Goal: Task Accomplishment & Management: Use online tool/utility

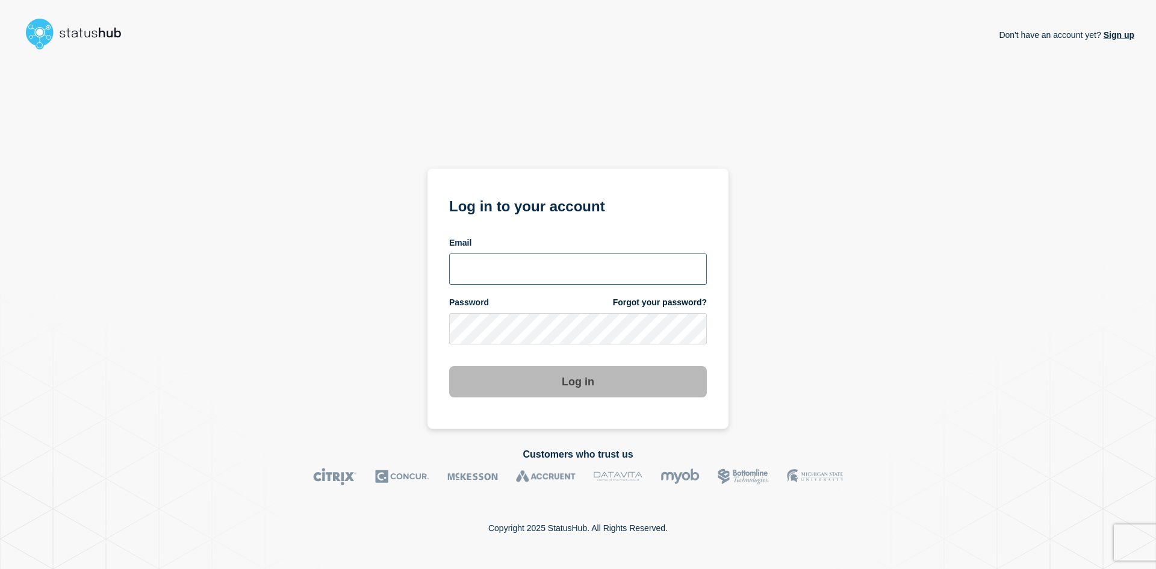
type input "[EMAIL_ADDRESS][DOMAIN_NAME]"
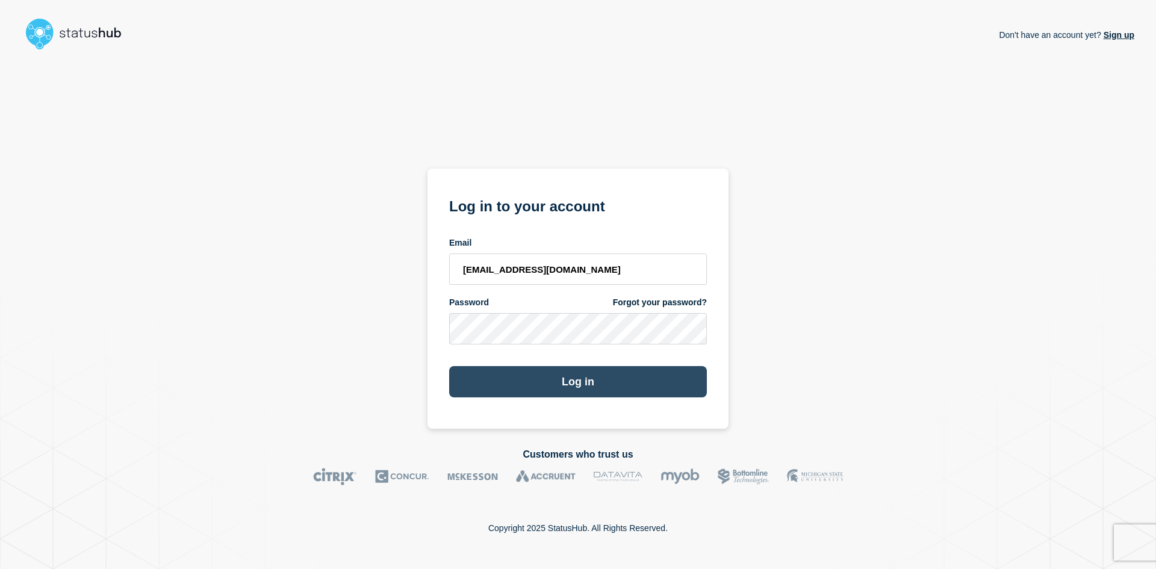
click at [575, 387] on button "Log in" at bounding box center [578, 381] width 258 height 31
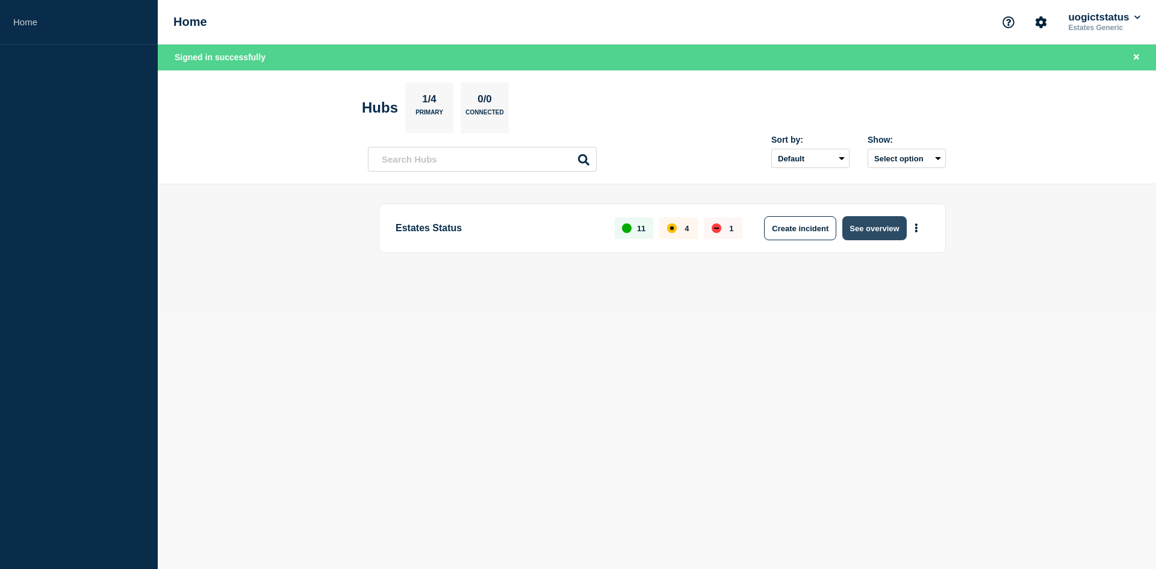
click at [890, 226] on button "See overview" at bounding box center [874, 228] width 64 height 24
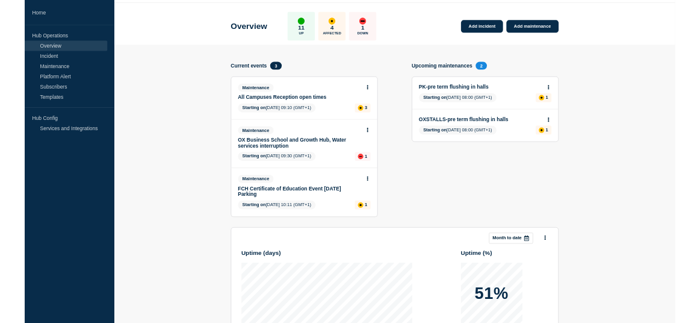
scroll to position [60, 0]
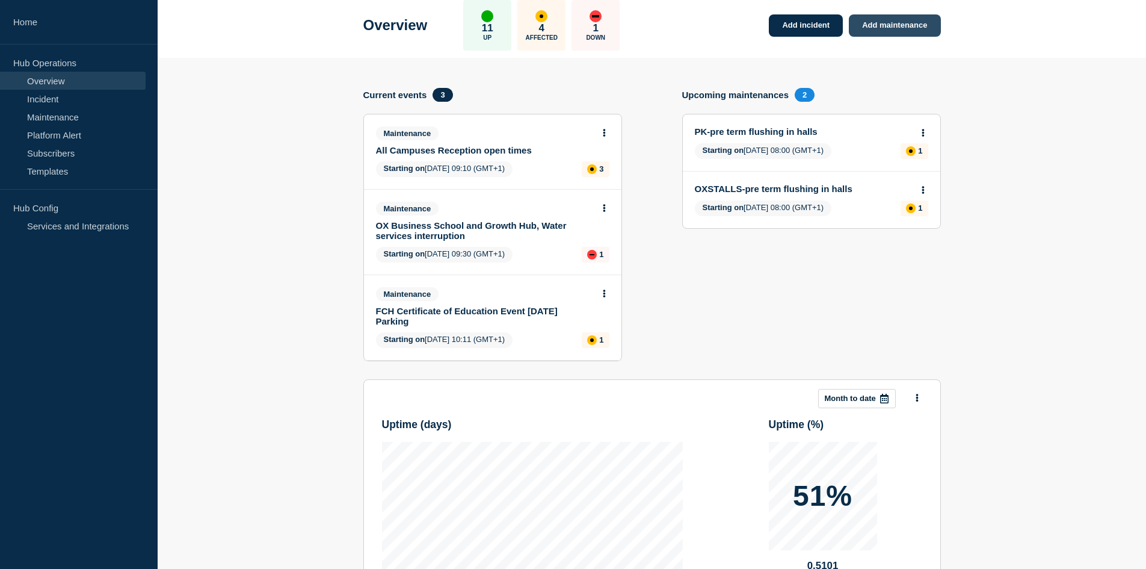
click at [902, 22] on link "Add maintenance" at bounding box center [894, 25] width 91 height 22
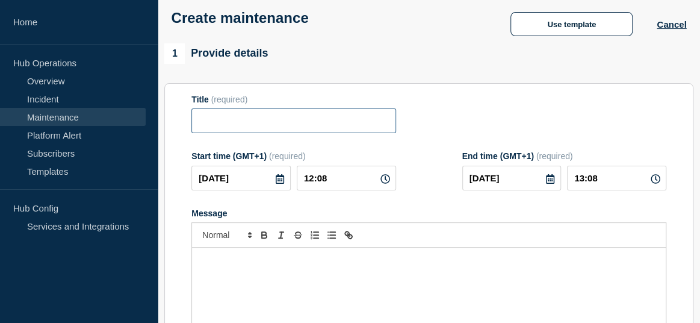
click at [204, 125] on input "Title" at bounding box center [293, 120] width 204 height 25
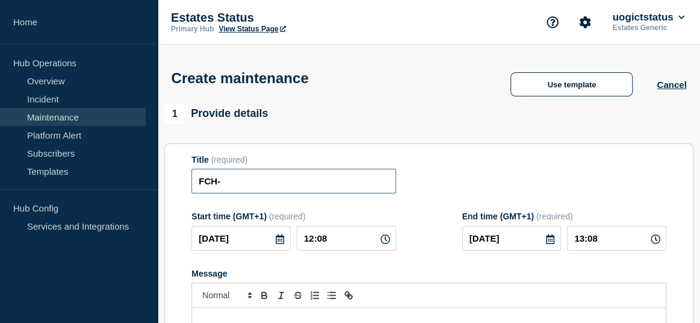
click at [237, 185] on input "FCH-" at bounding box center [293, 181] width 204 height 25
paste input "Cutting of the Beech [PERSON_NAME] in the [GEOGRAPHIC_DATA]."
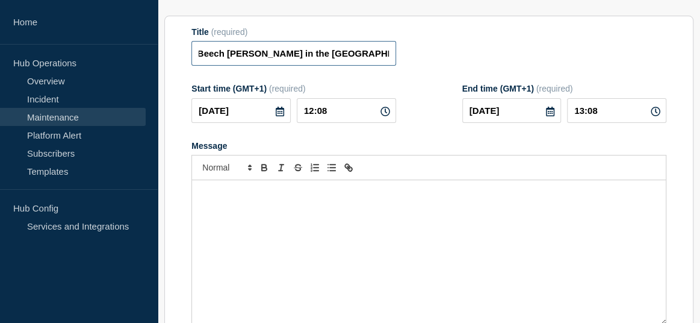
scroll to position [181, 0]
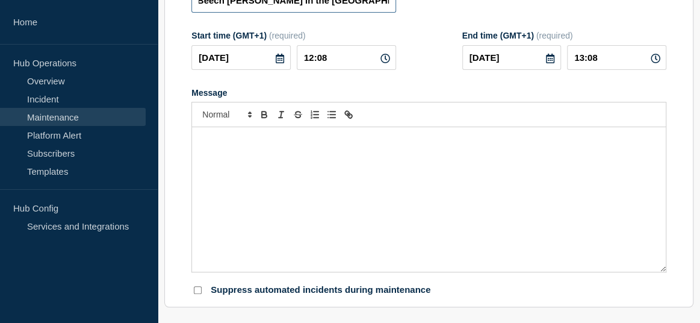
type input "FCH-Cutting of the Beech [PERSON_NAME] in the [GEOGRAPHIC_DATA]."
click at [243, 145] on p "Message" at bounding box center [429, 139] width 456 height 11
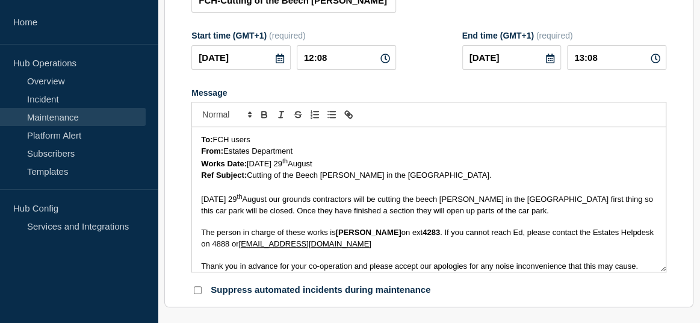
click at [280, 61] on icon at bounding box center [280, 59] width 8 height 10
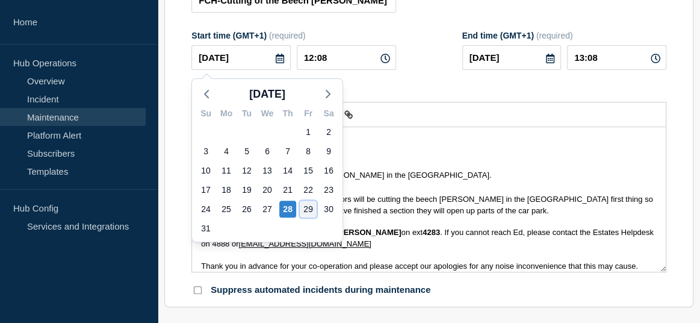
click at [309, 207] on div "29" at bounding box center [308, 208] width 17 height 17
type input "[DATE]"
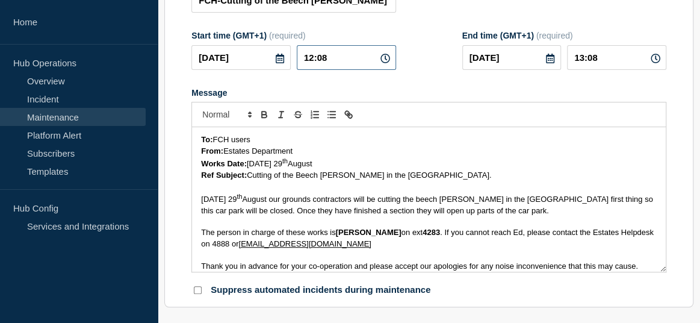
drag, startPoint x: 335, startPoint y: 63, endPoint x: 305, endPoint y: 58, distance: 30.5
click at [305, 58] on input "12:08" at bounding box center [346, 57] width 99 height 25
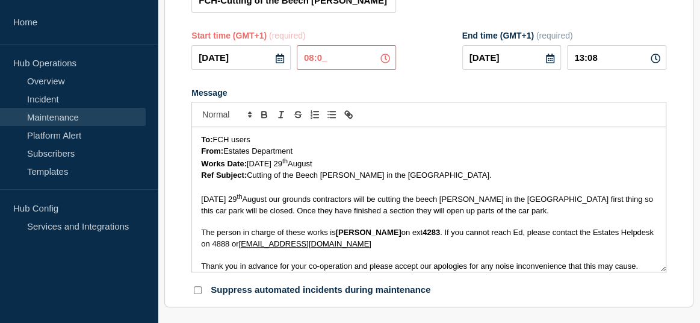
type input "08:00"
click at [548, 57] on icon at bounding box center [550, 59] width 8 height 10
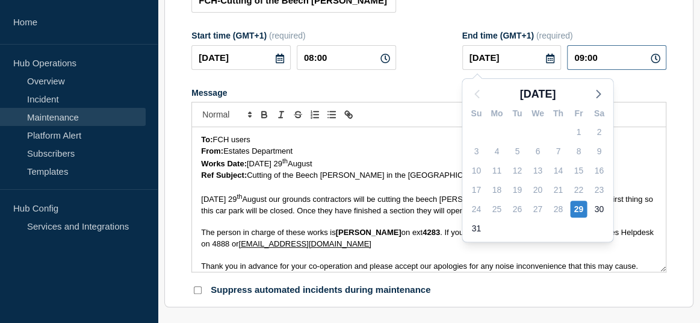
drag, startPoint x: 616, startPoint y: 58, endPoint x: 567, endPoint y: 58, distance: 49.4
click at [567, 58] on input "09:00" at bounding box center [616, 57] width 99 height 25
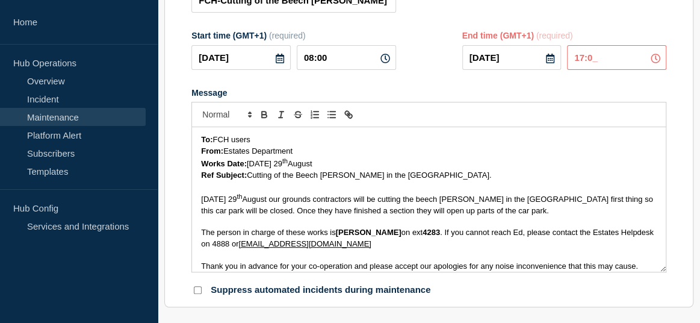
type input "17:00"
click at [494, 82] on form "Title (required) FCH-Cutting of the Beech [PERSON_NAME] in the [GEOGRAPHIC_DATA…" at bounding box center [428, 135] width 475 height 322
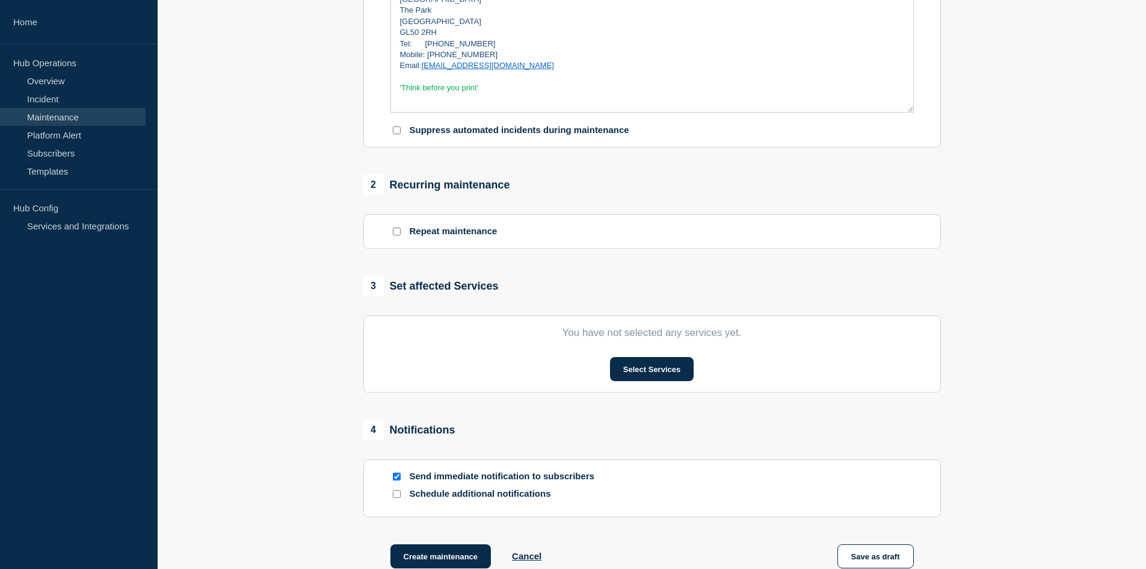
scroll to position [361, 0]
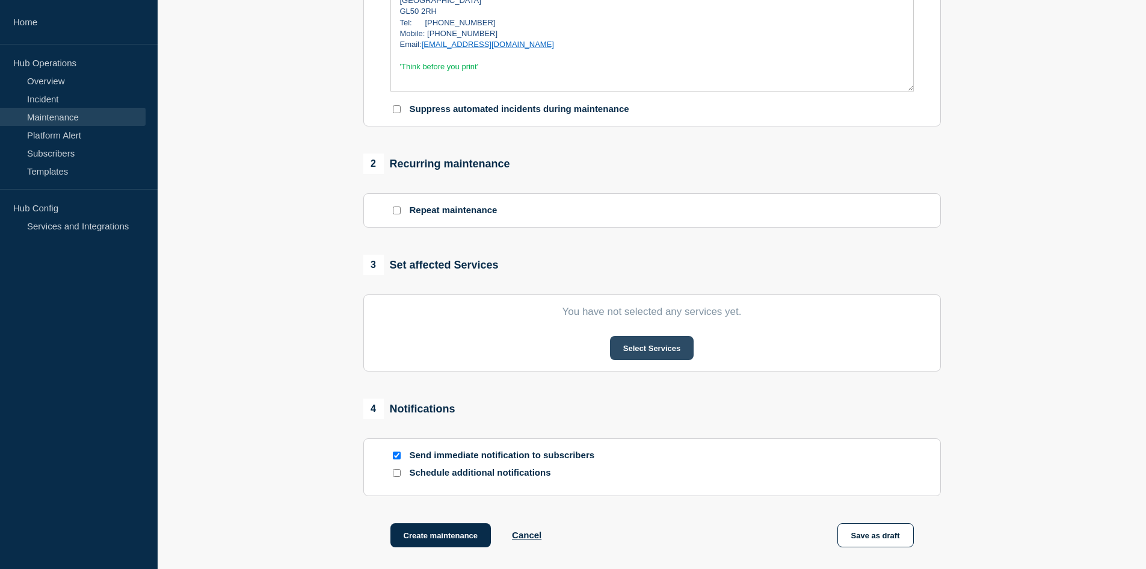
click at [656, 347] on button "Select Services" at bounding box center [652, 348] width 84 height 24
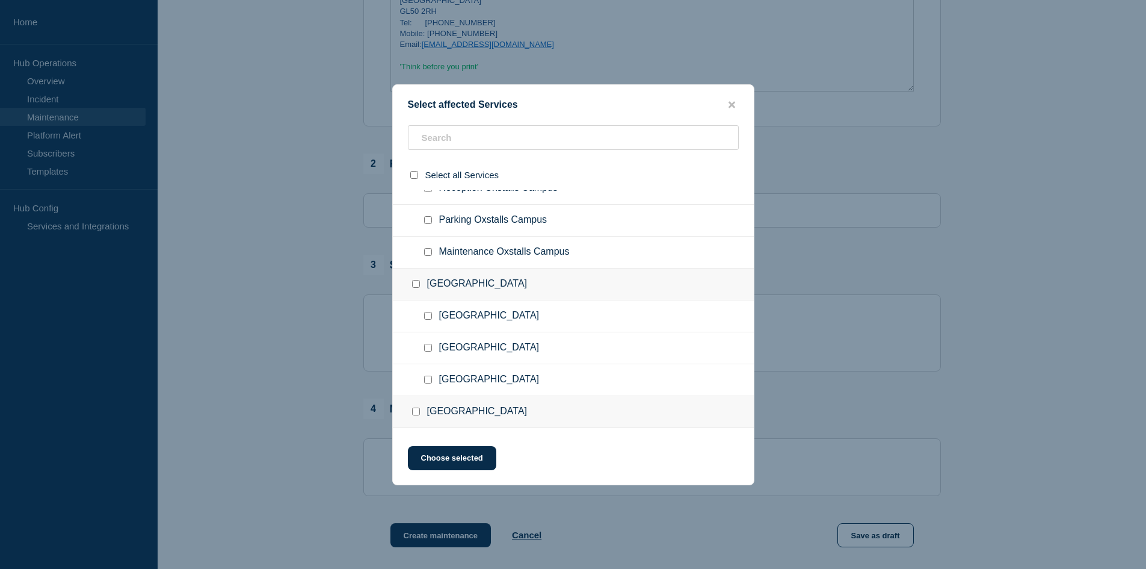
scroll to position [120, 0]
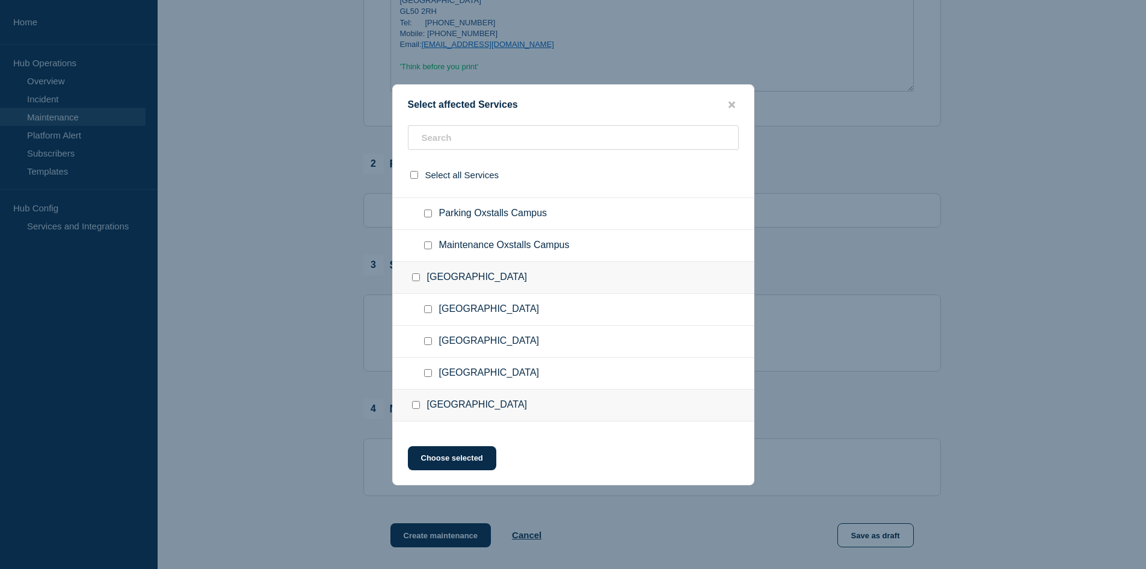
click at [416, 406] on input "FCH Campus checkbox" at bounding box center [416, 405] width 8 height 8
checkbox input "true"
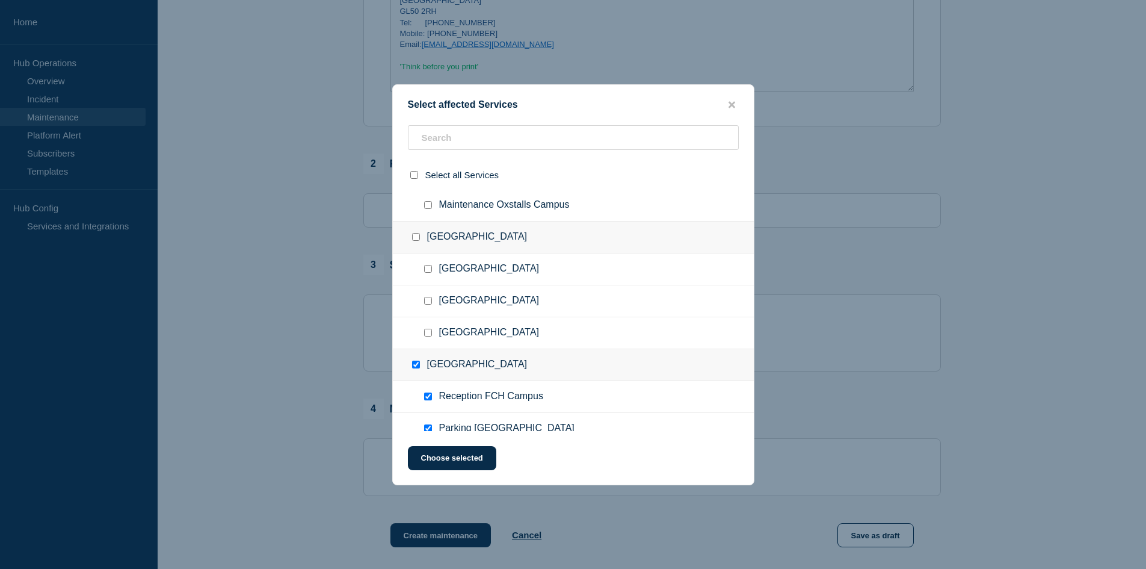
scroll to position [181, 0]
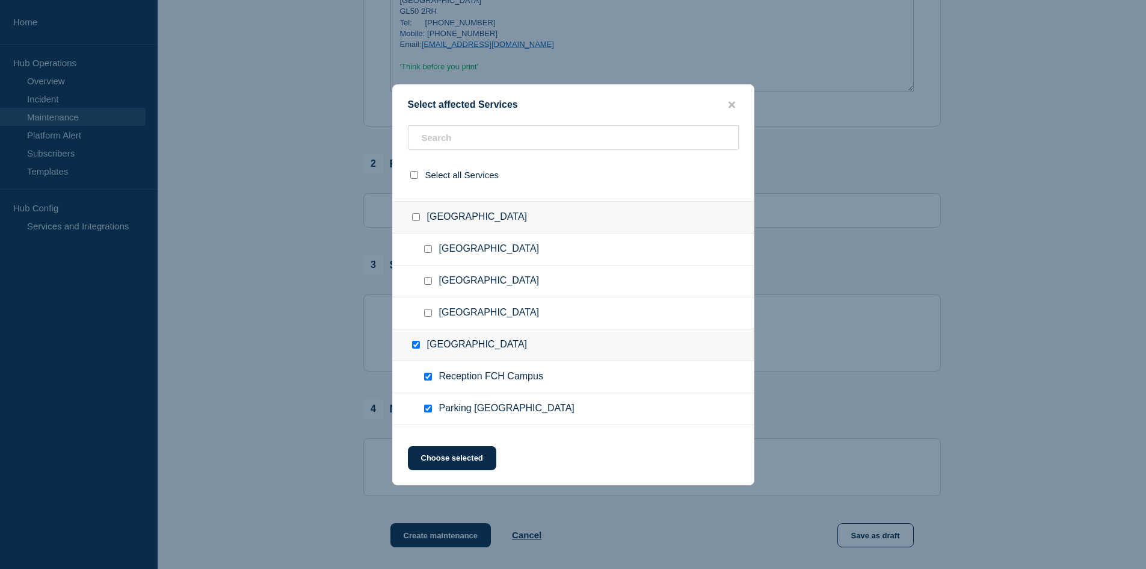
click at [429, 377] on input "Reception FCH Campus checkbox" at bounding box center [428, 377] width 8 height 8
checkbox input "false"
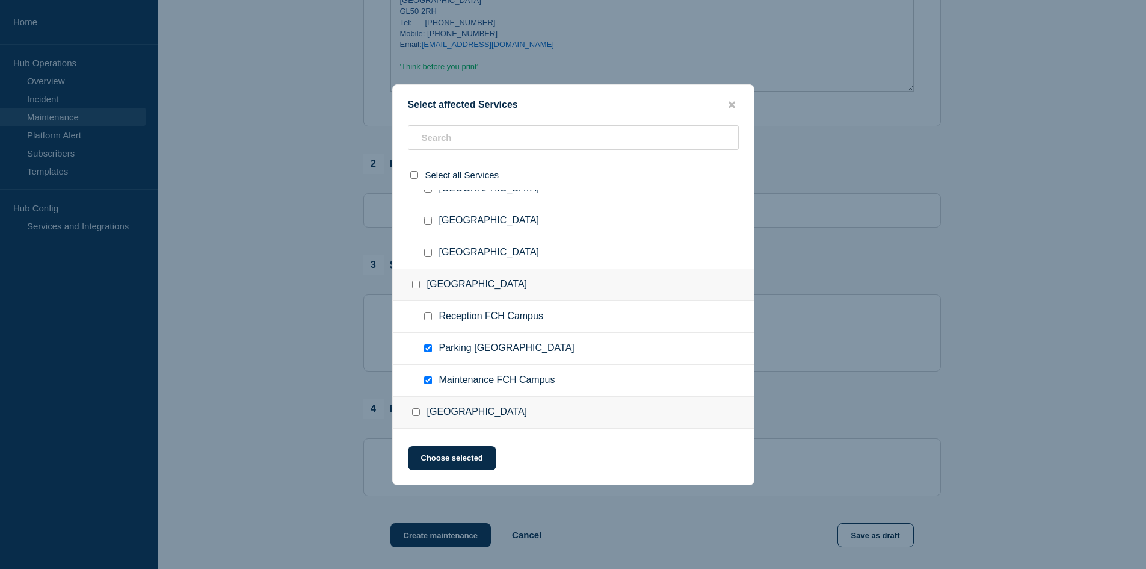
click at [429, 380] on input "Maintenance FCH Campus checkbox" at bounding box center [428, 380] width 8 height 8
checkbox input "false"
click at [451, 464] on button "Choose selected" at bounding box center [452, 458] width 88 height 24
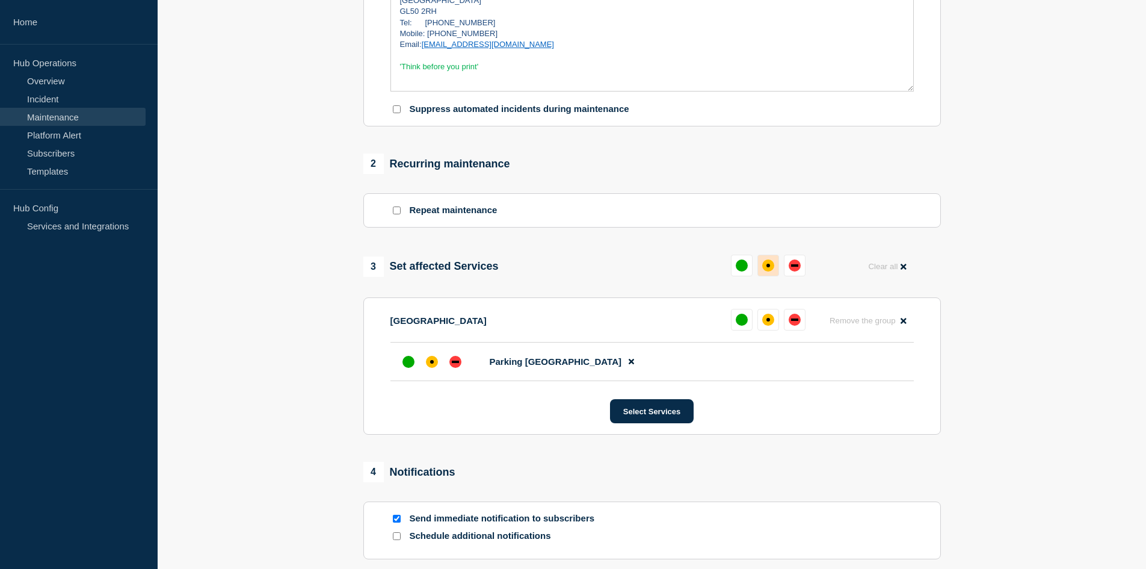
click at [767, 265] on div "affected" at bounding box center [769, 265] width 12 height 12
click at [435, 365] on div "affected" at bounding box center [432, 362] width 12 height 12
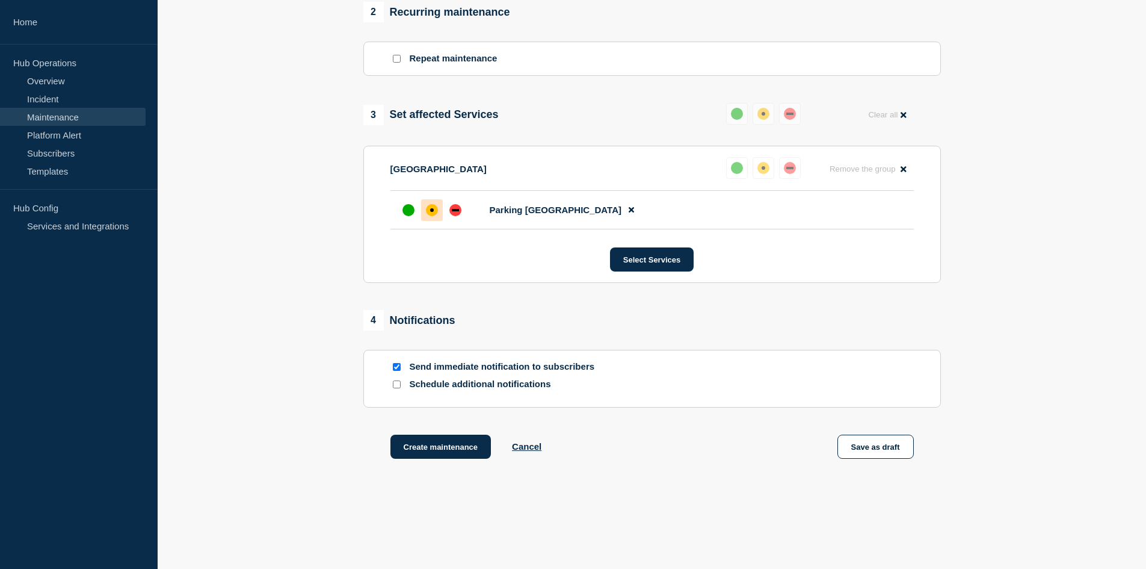
scroll to position [542, 0]
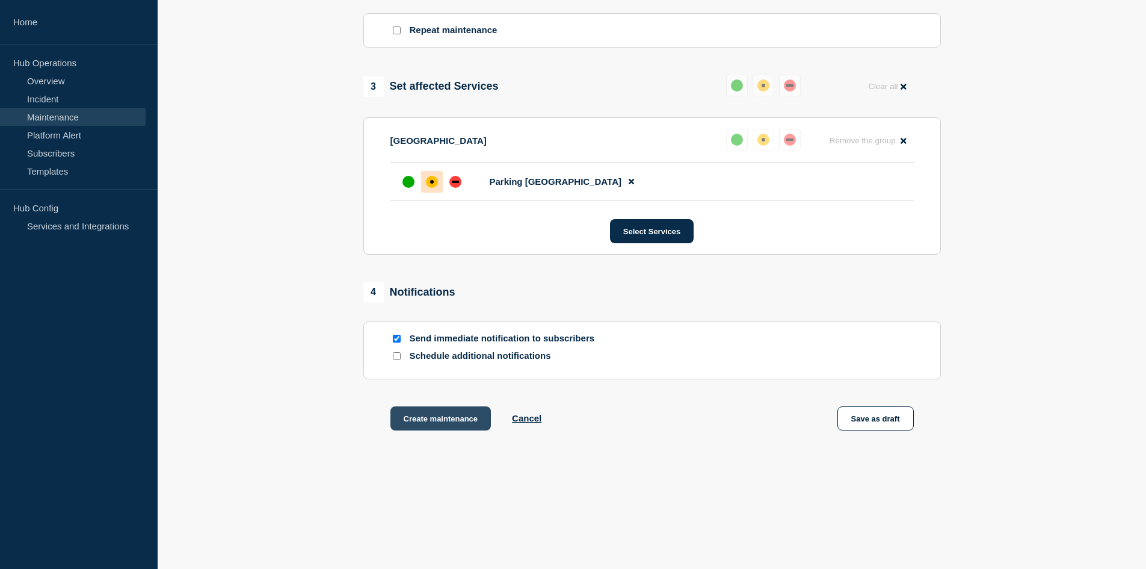
click at [460, 421] on button "Create maintenance" at bounding box center [441, 418] width 101 height 24
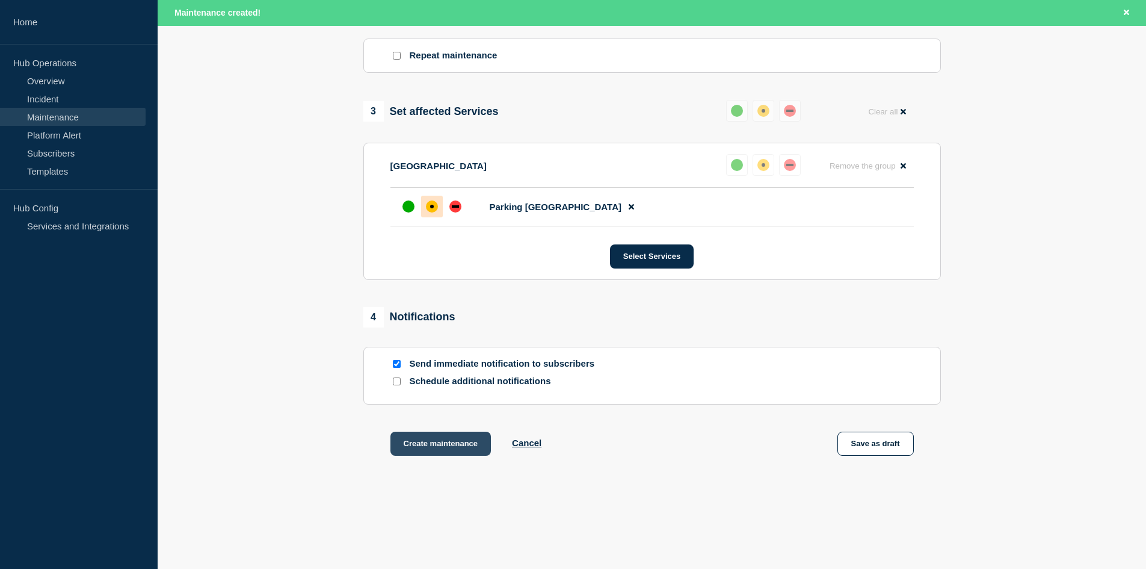
scroll to position [568, 0]
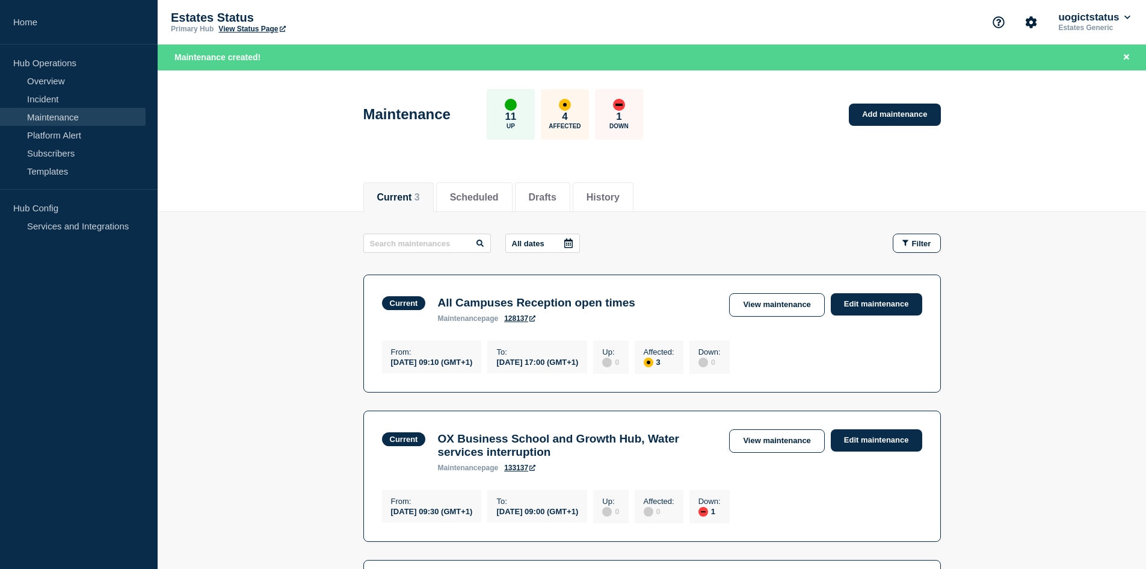
click at [259, 28] on link "View Status Page" at bounding box center [251, 29] width 67 height 8
